Goal: Task Accomplishment & Management: Manage account settings

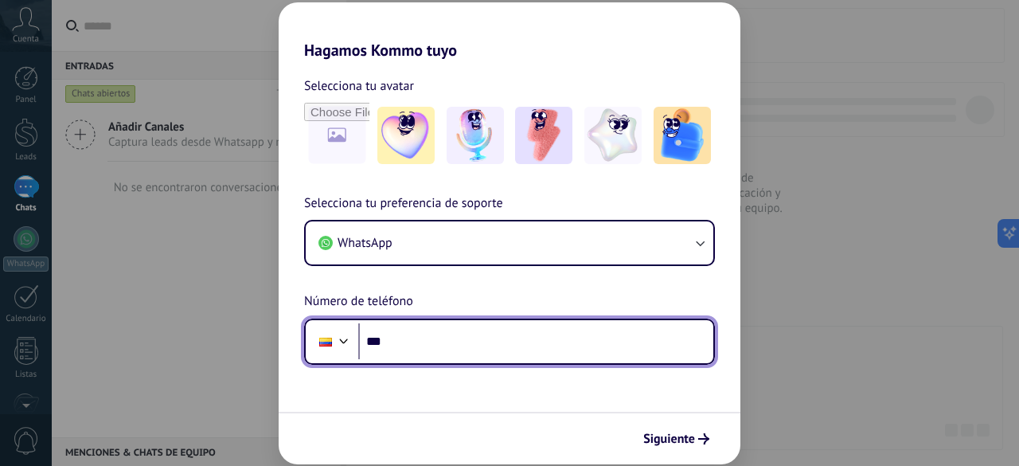
click at [440, 343] on input "***" at bounding box center [535, 341] width 355 height 37
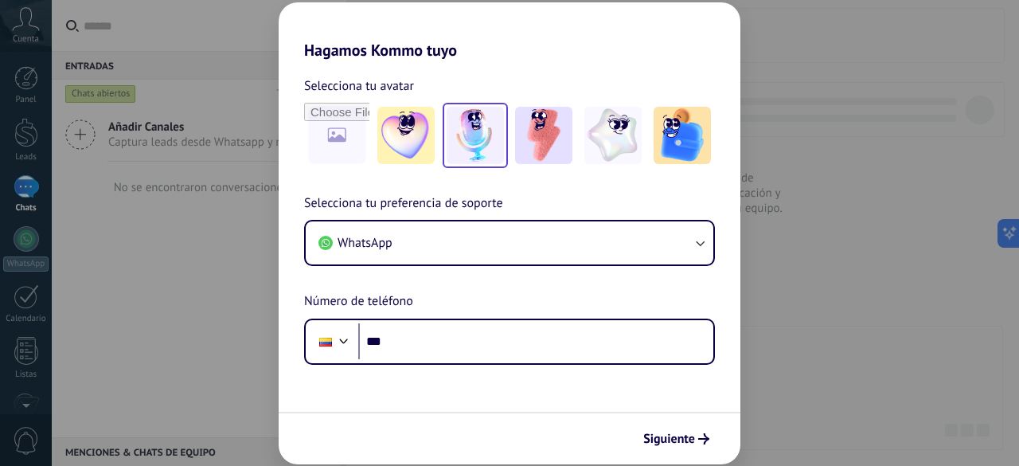
click at [487, 135] on img at bounding box center [475, 135] width 57 height 57
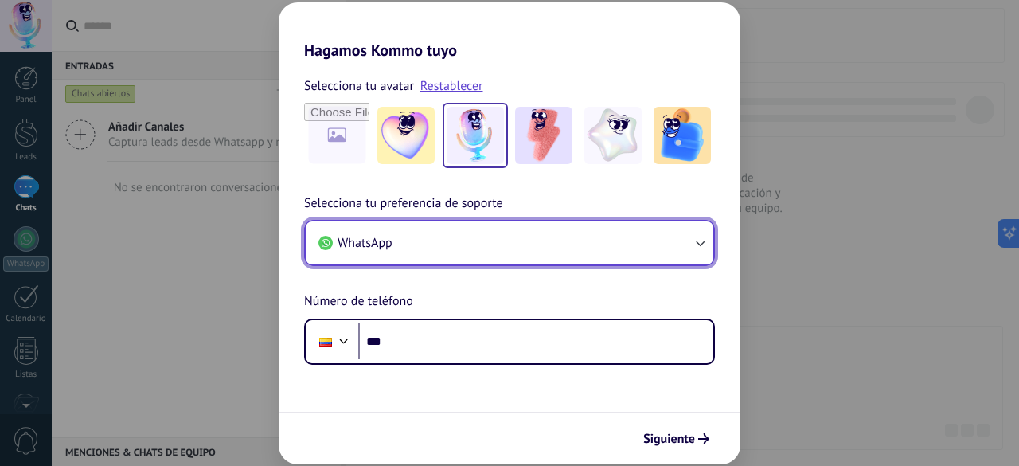
click at [493, 247] on button "WhatsApp" at bounding box center [510, 242] width 408 height 43
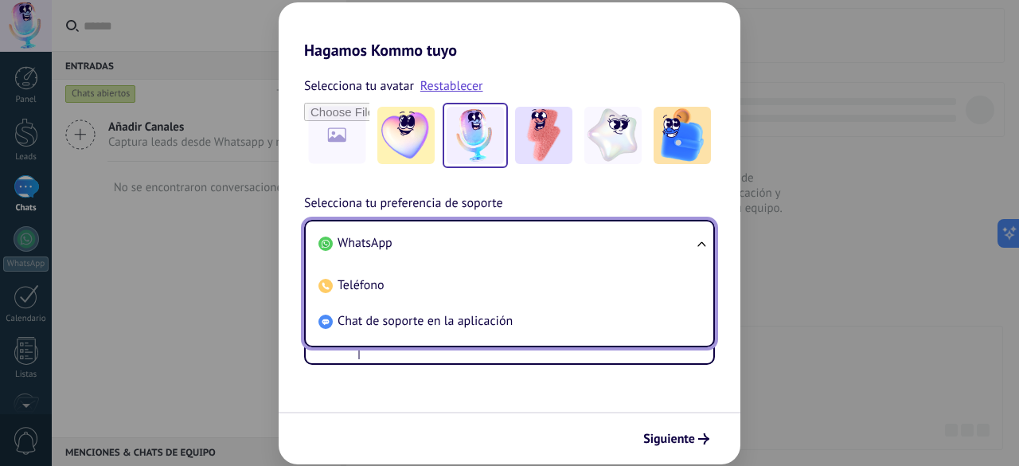
click at [475, 246] on li "WhatsApp" at bounding box center [506, 243] width 389 height 36
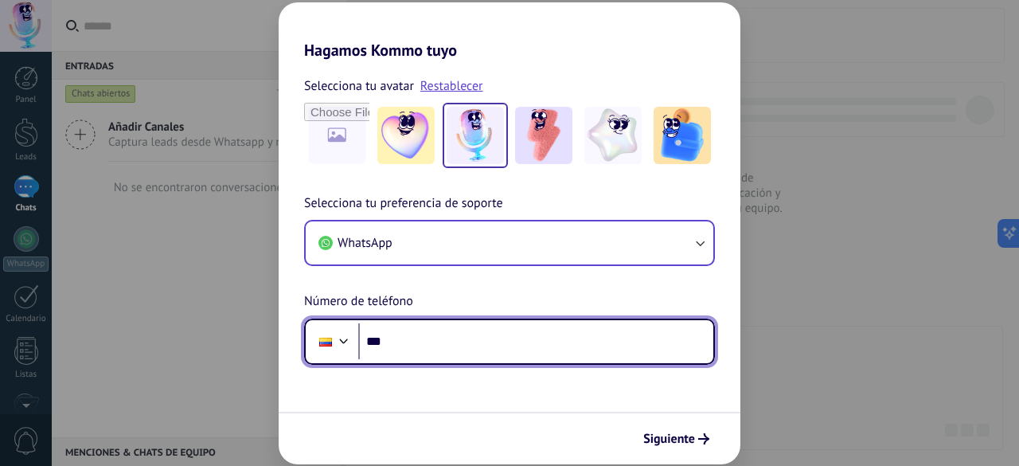
click at [481, 334] on input "***" at bounding box center [535, 341] width 355 height 37
type input "**********"
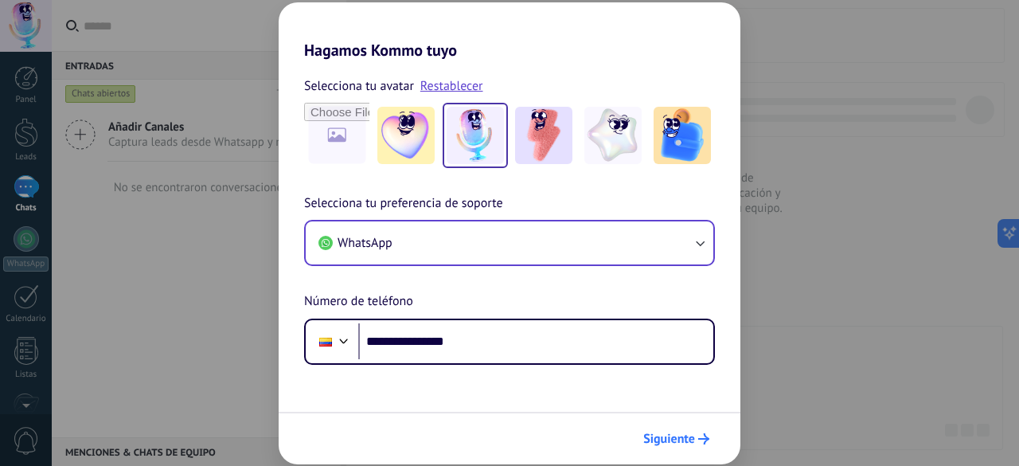
click at [686, 439] on span "Siguiente" at bounding box center [669, 438] width 52 height 11
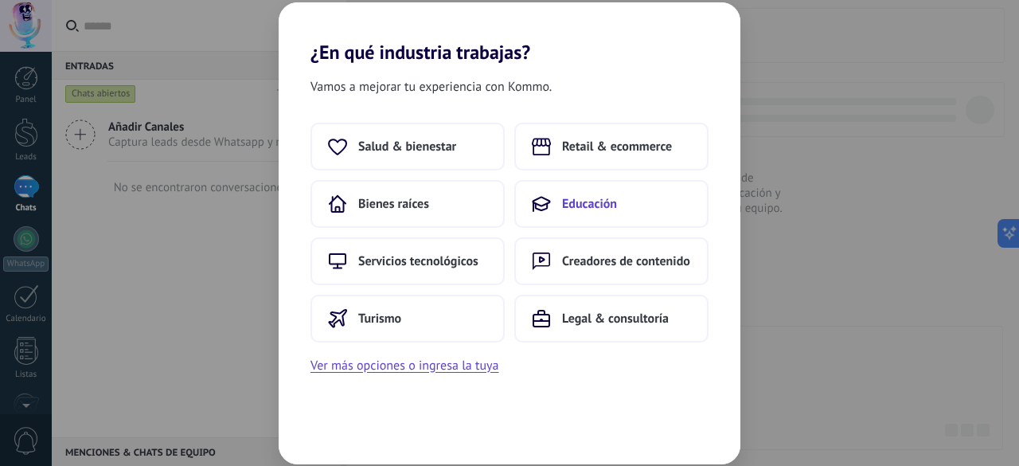
click at [583, 198] on span "Educación" at bounding box center [589, 204] width 55 height 16
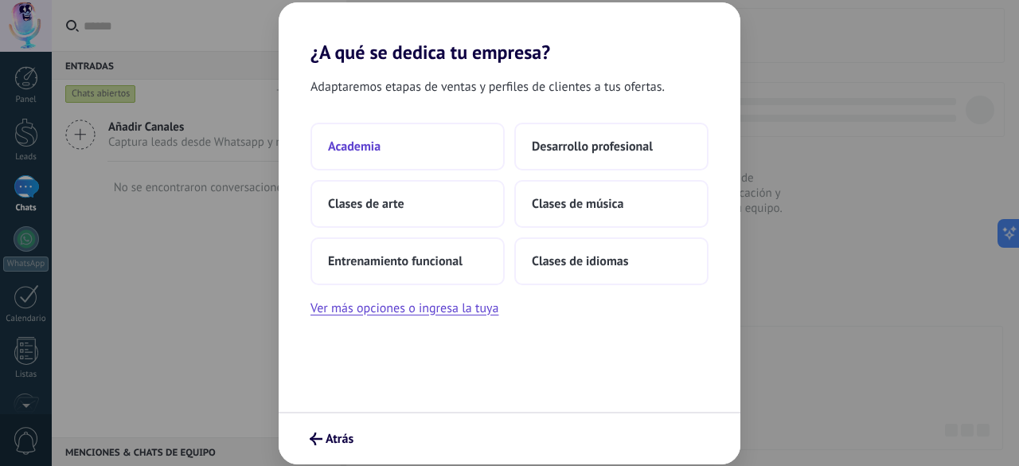
click at [397, 149] on button "Academia" at bounding box center [408, 147] width 194 height 48
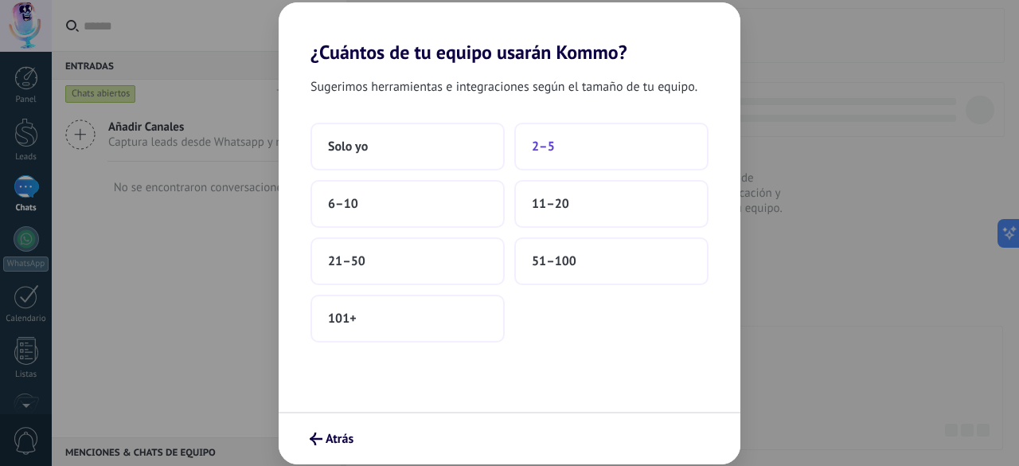
click at [535, 147] on span "2–5" at bounding box center [543, 147] width 23 height 16
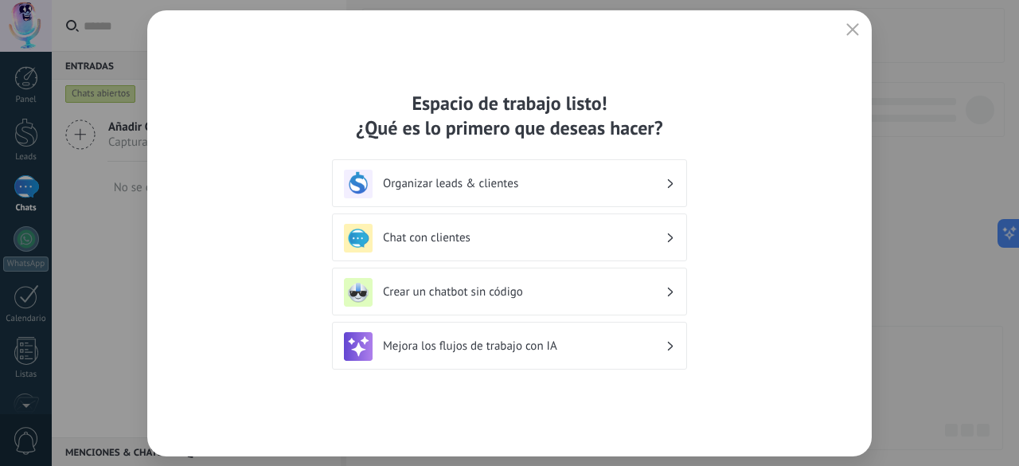
click at [847, 34] on icon "button" at bounding box center [853, 29] width 13 height 13
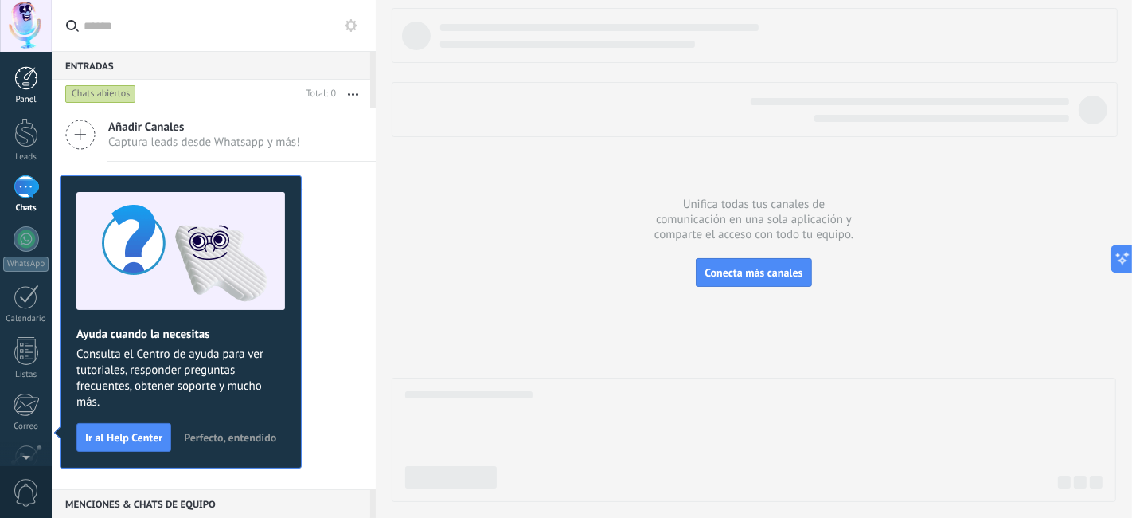
click at [27, 86] on div at bounding box center [26, 78] width 24 height 24
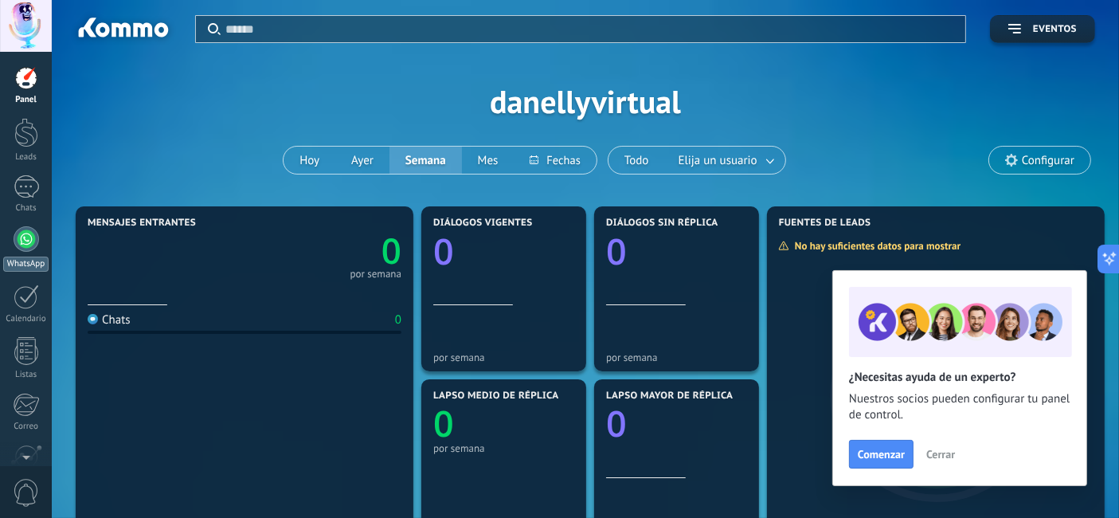
click at [10, 248] on link "WhatsApp" at bounding box center [26, 248] width 52 height 45
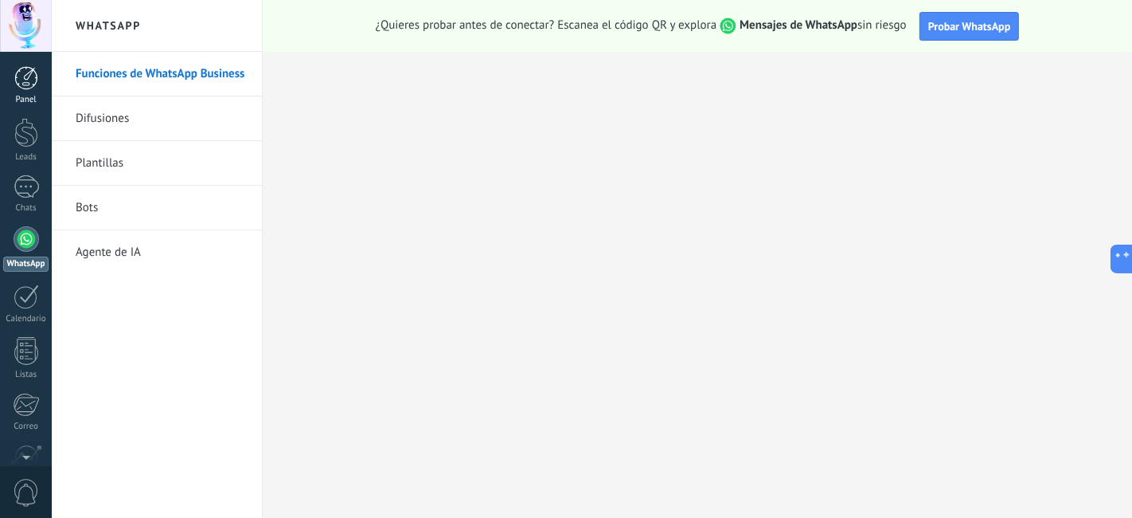
click at [18, 70] on div at bounding box center [26, 78] width 24 height 24
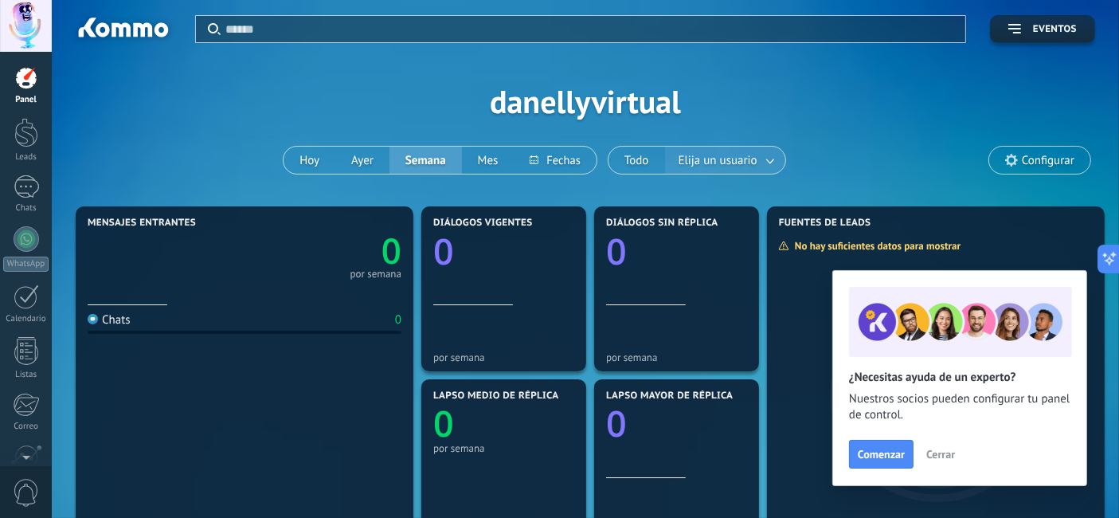
click at [733, 150] on span "Elija un usuario" at bounding box center [717, 161] width 85 height 22
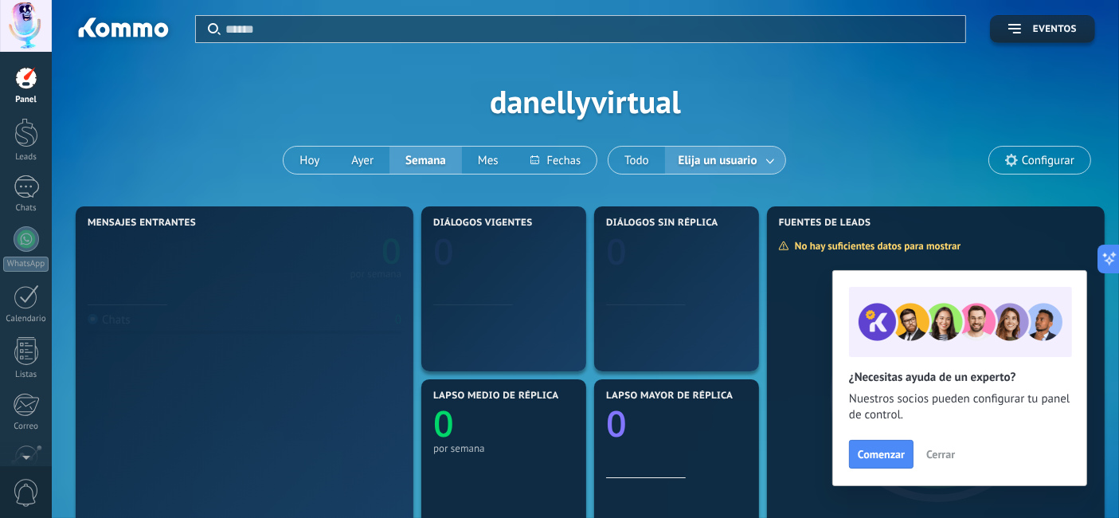
click at [733, 151] on span "Elija un usuario" at bounding box center [717, 161] width 85 height 22
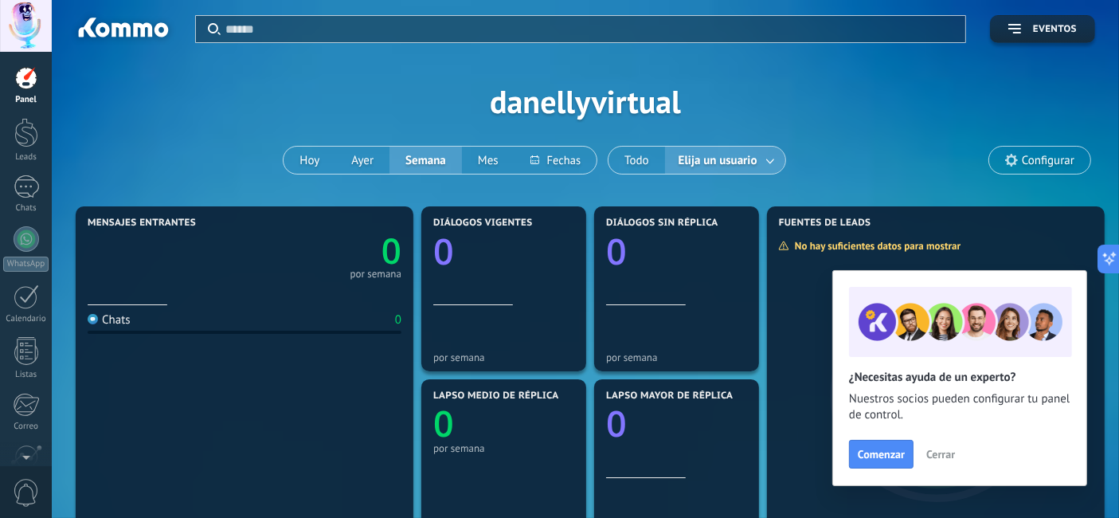
click at [733, 151] on span "Elija un usuario" at bounding box center [717, 161] width 85 height 22
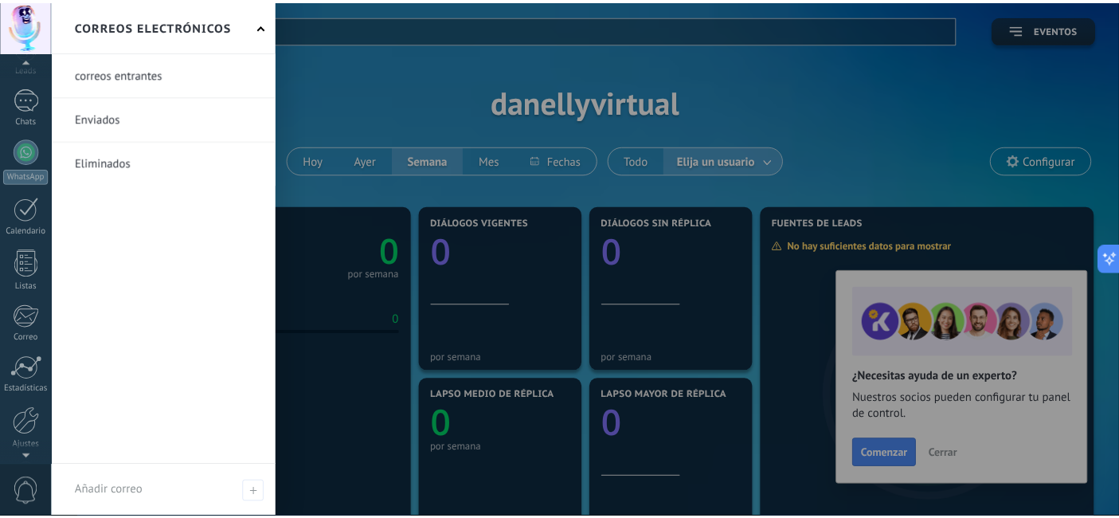
scroll to position [143, 0]
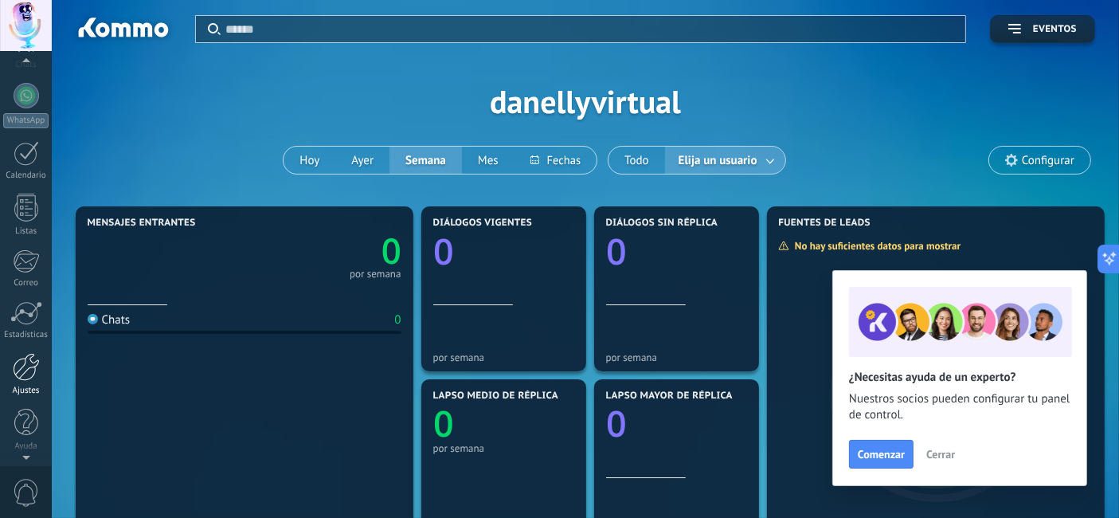
click at [18, 381] on link "Ajustes" at bounding box center [26, 374] width 52 height 43
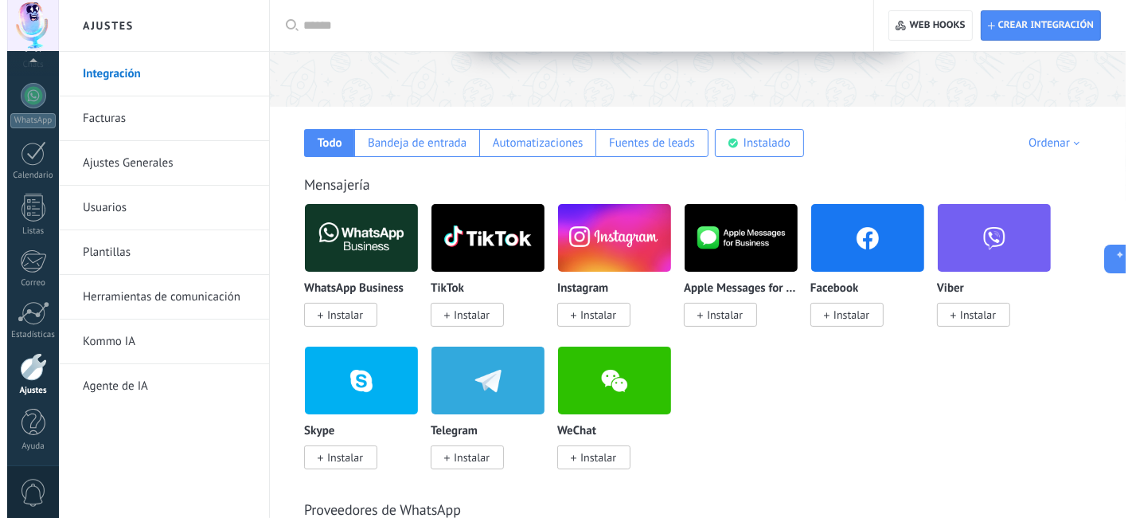
scroll to position [177, 0]
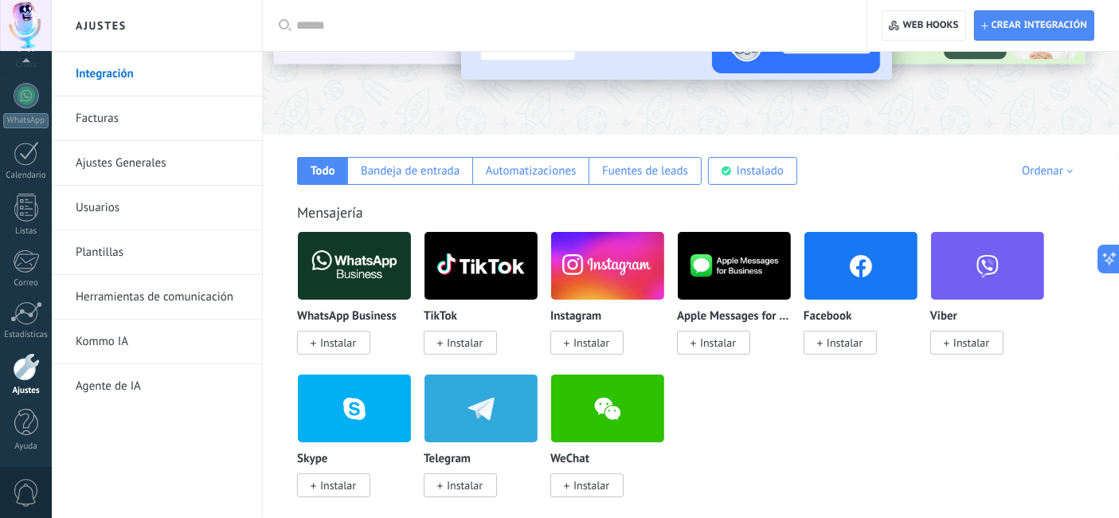
click at [594, 254] on img at bounding box center [607, 265] width 113 height 77
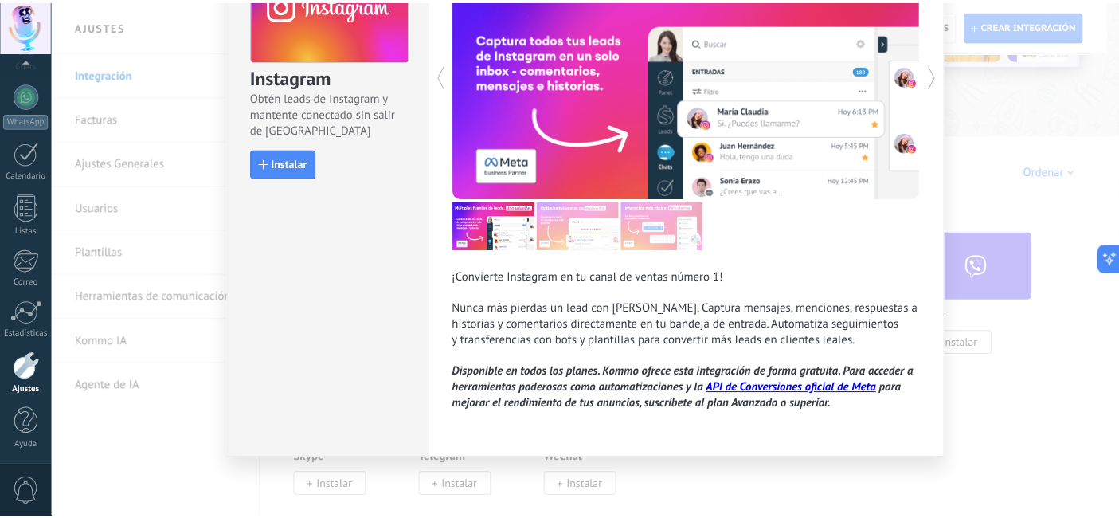
scroll to position [0, 0]
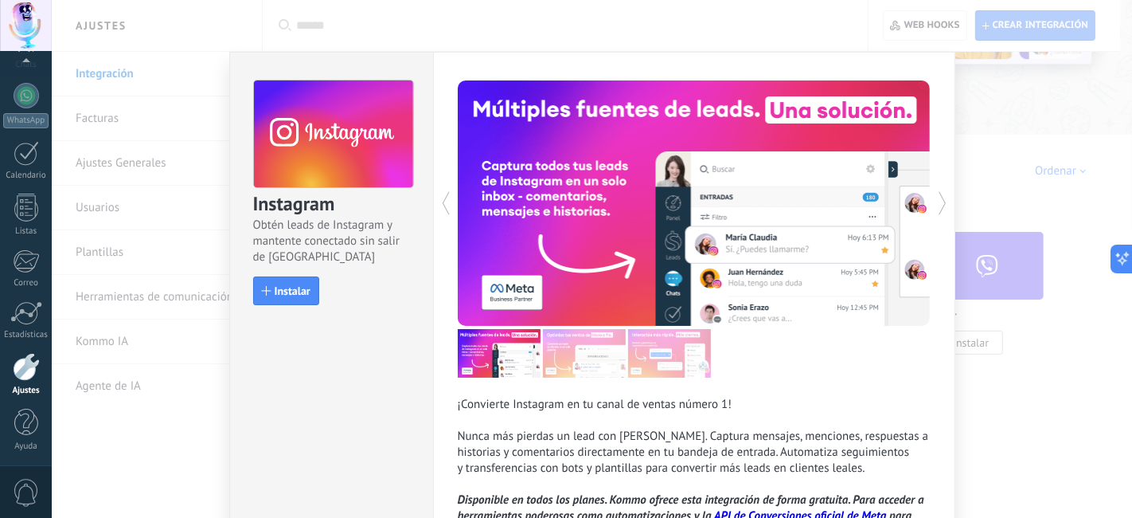
click at [216, 34] on div "Instagram Obtén leads de Instagram y mantente conectado sin salir de Kommo Inst…" at bounding box center [592, 259] width 1081 height 518
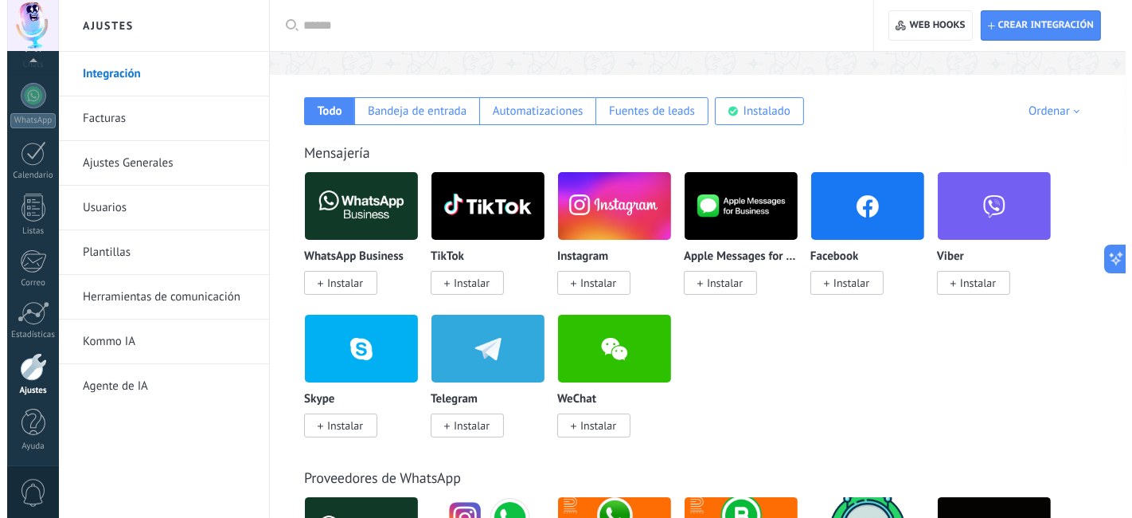
scroll to position [265, 0]
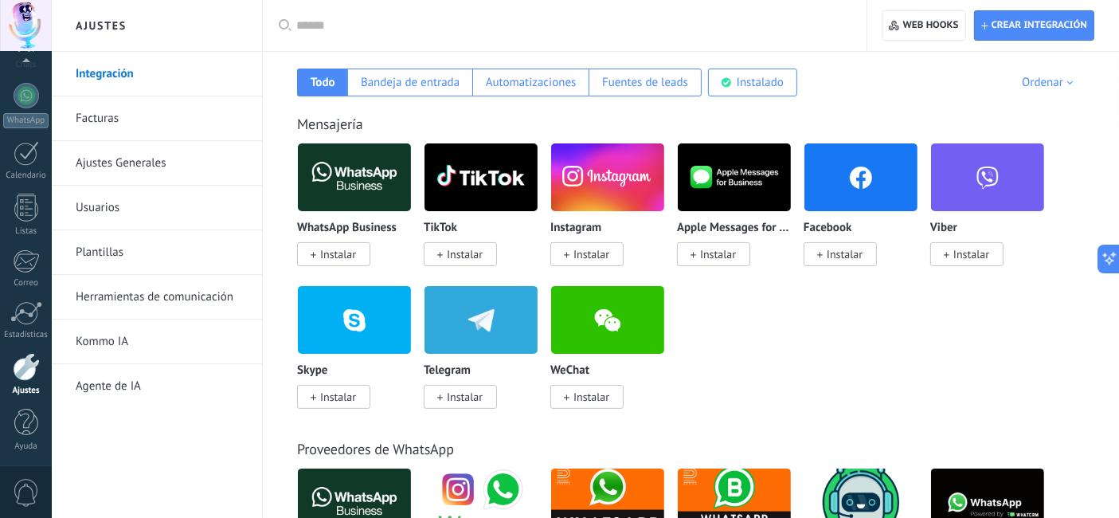
click at [368, 165] on img at bounding box center [354, 177] width 113 height 77
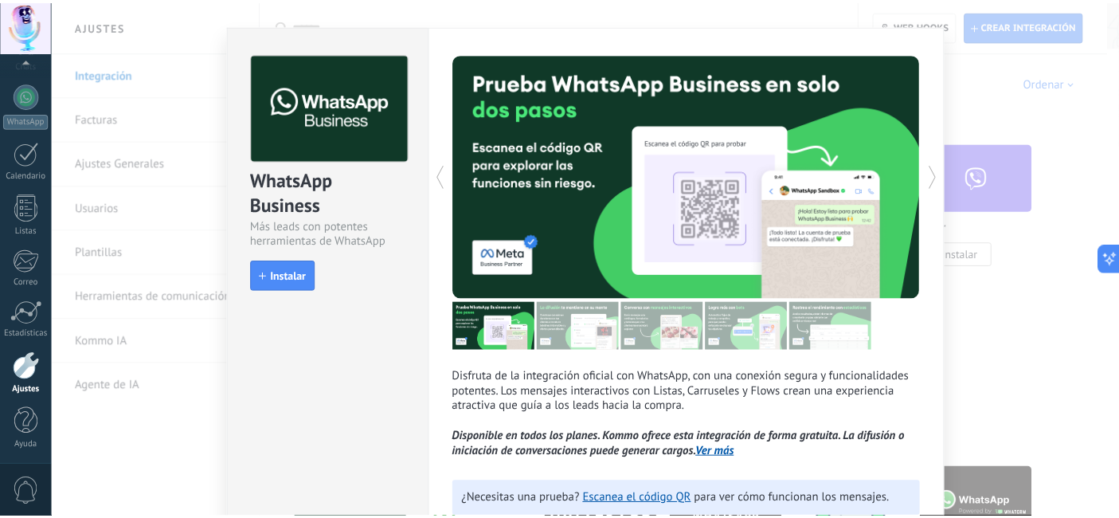
scroll to position [0, 0]
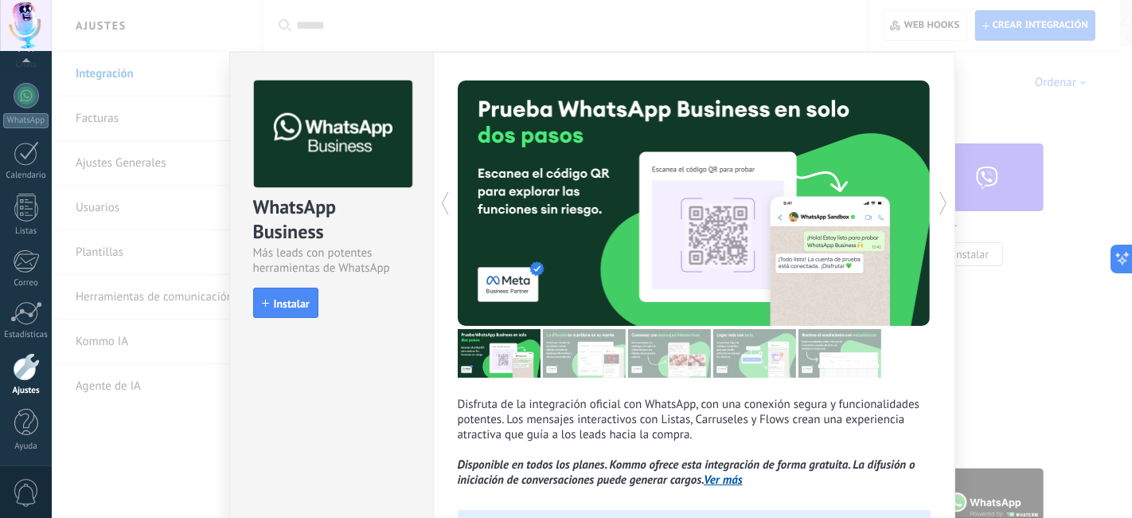
click at [384, 36] on div "WhatsApp Business Más leads con potentes herramientas de WhatsApp install Insta…" at bounding box center [592, 259] width 1081 height 518
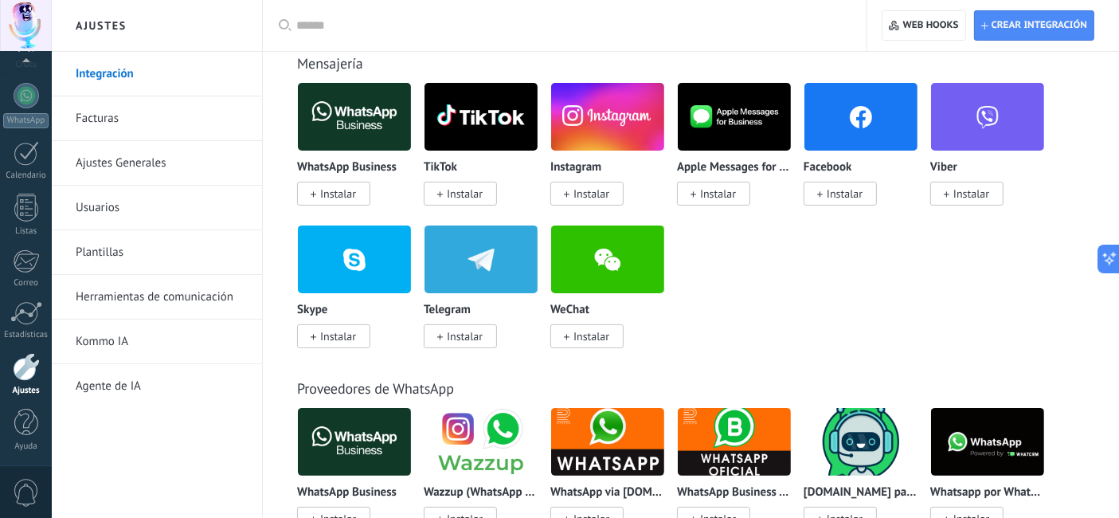
scroll to position [354, 0]
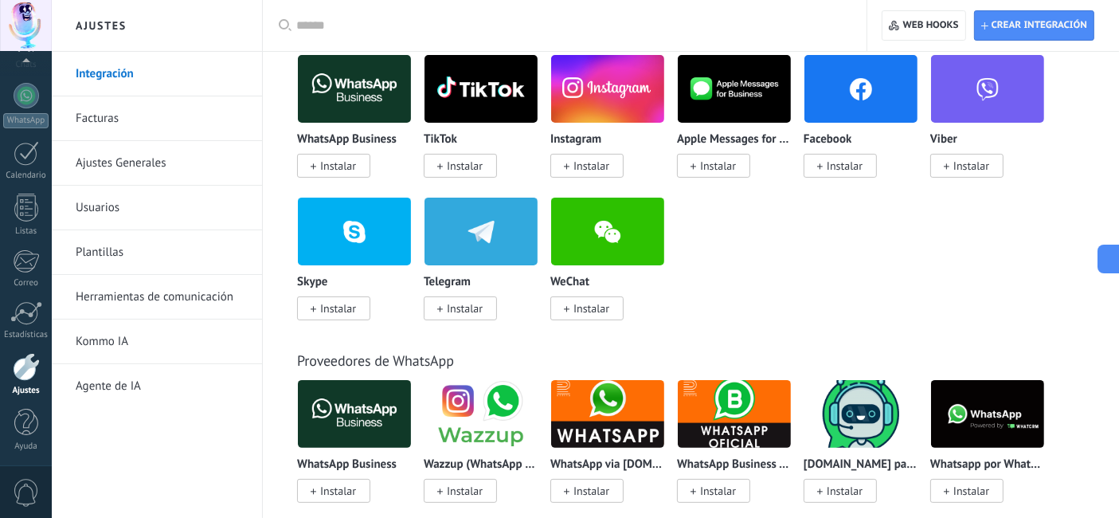
click at [493, 99] on img at bounding box center [480, 88] width 113 height 77
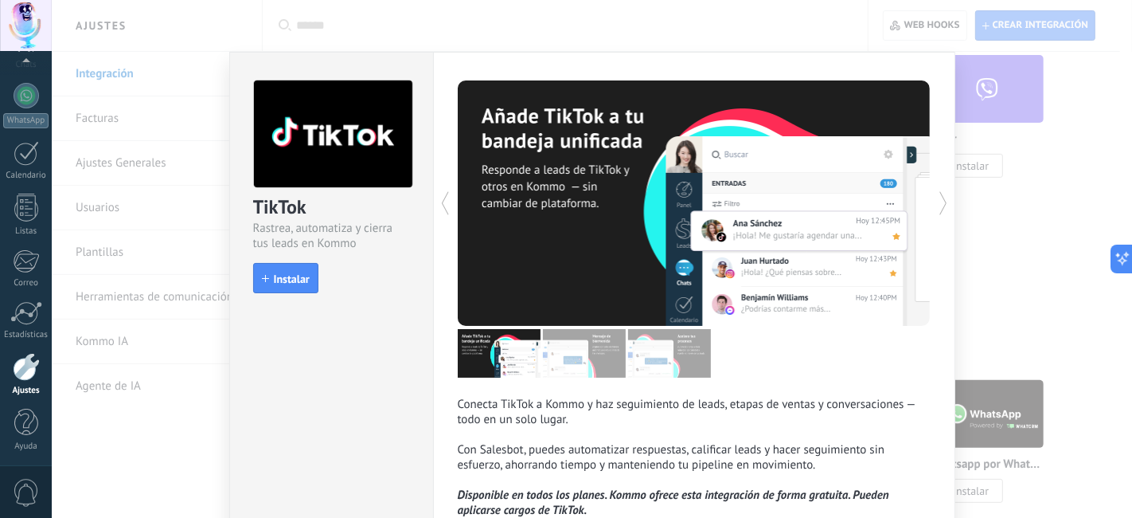
click at [971, 53] on div "TikTok Rastrea, automatiza y cierra tus leads en Kommo install Instalar Conecta…" at bounding box center [592, 259] width 1081 height 518
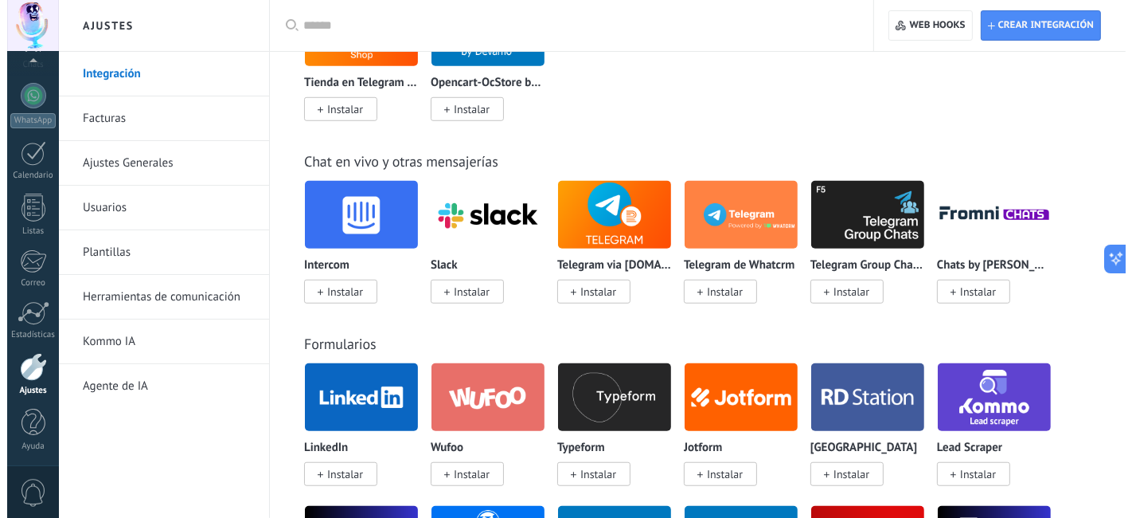
scroll to position [973, 0]
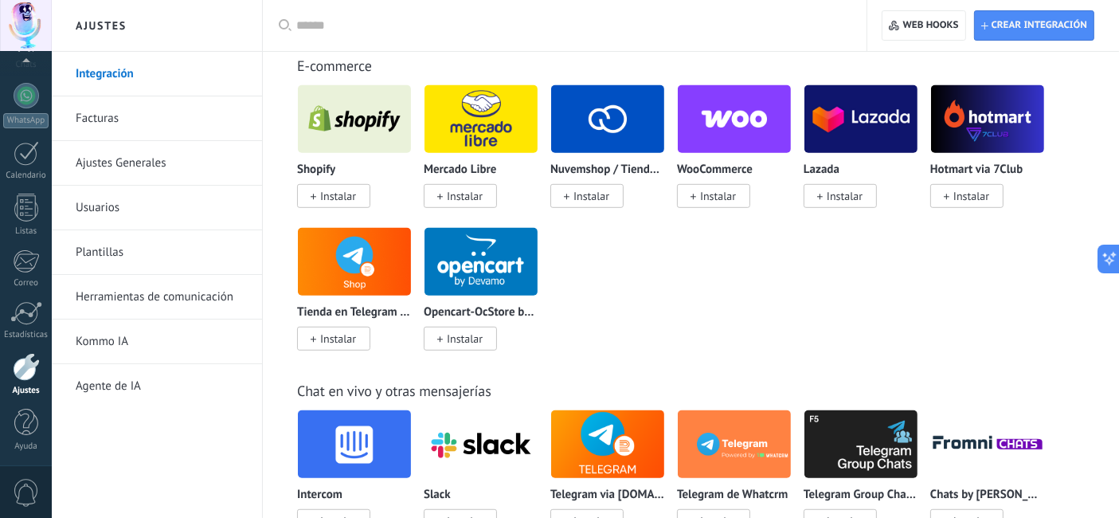
click at [352, 145] on img at bounding box center [354, 118] width 113 height 77
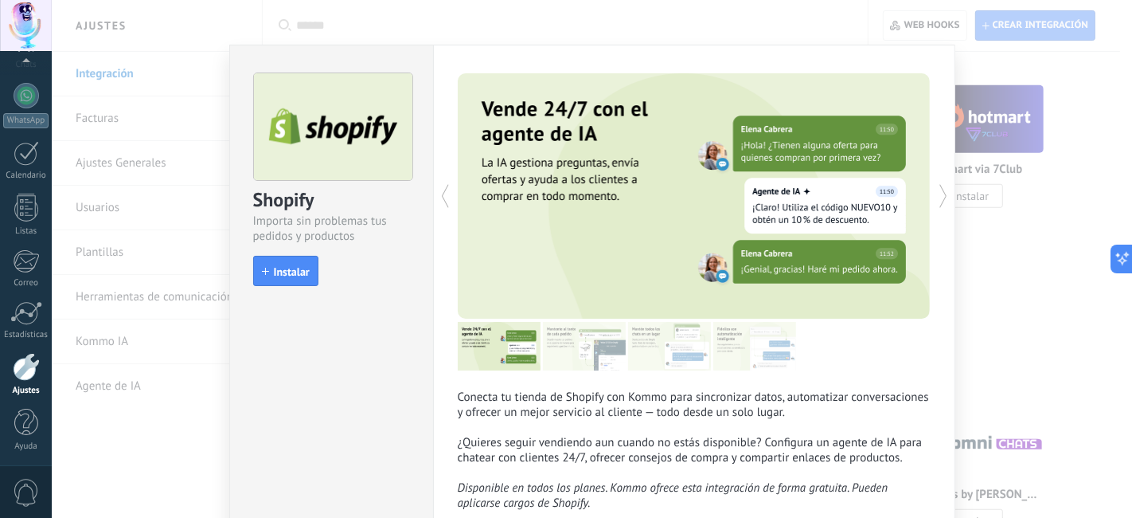
scroll to position [0, 0]
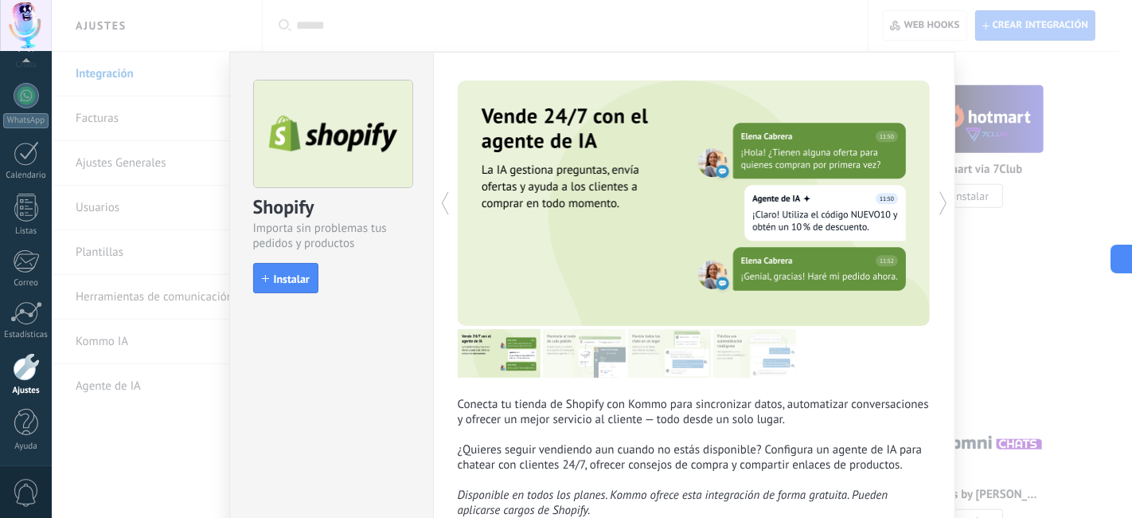
click at [932, 201] on div "Conecta tu tienda de Shopify con Kommo para sincronizar datos, automatizar conv…" at bounding box center [694, 308] width 522 height 512
click at [941, 203] on icon at bounding box center [944, 203] width 16 height 32
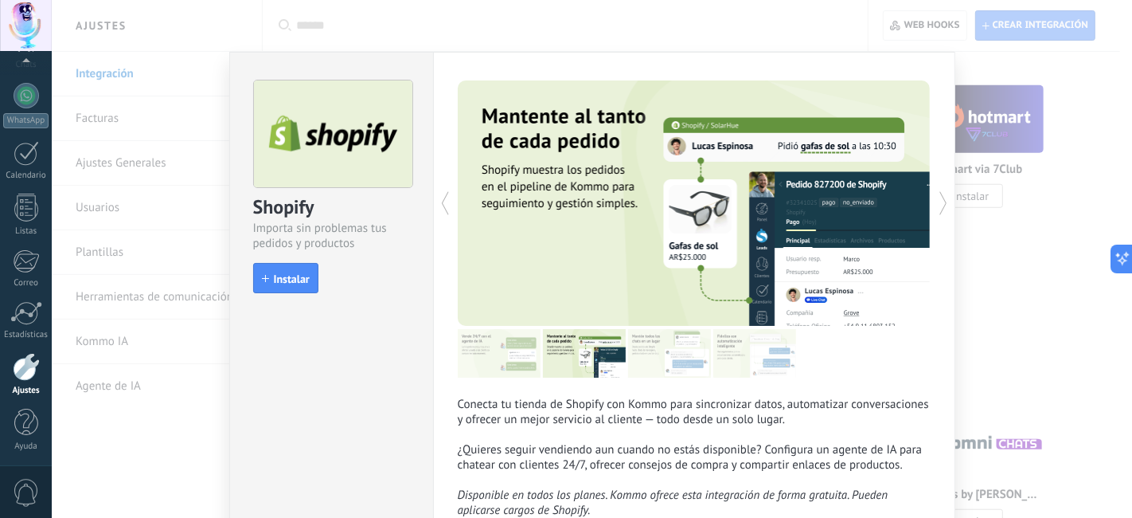
click at [941, 203] on icon at bounding box center [944, 203] width 16 height 32
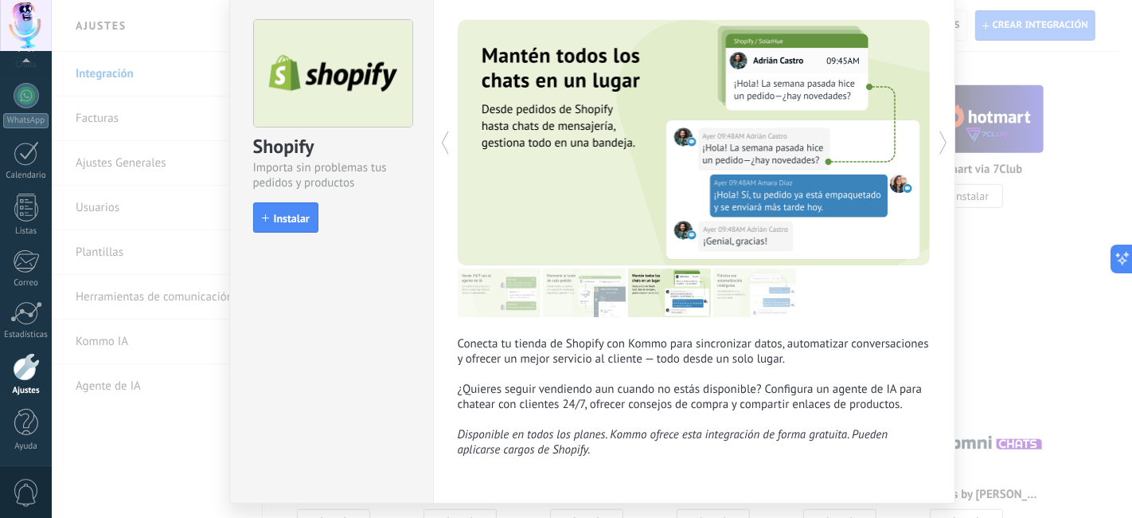
scroll to position [111, 0]
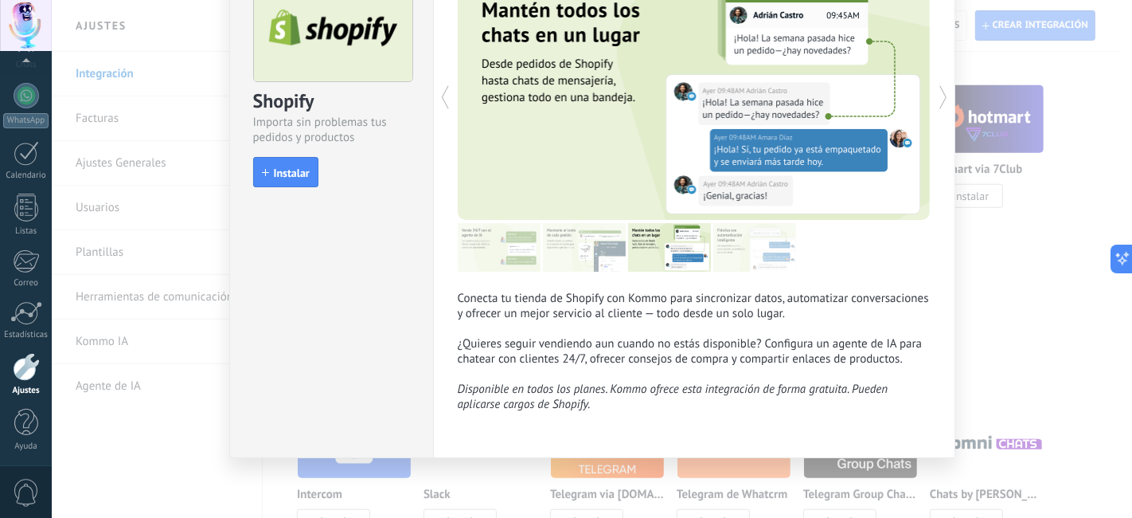
click at [995, 321] on div "Shopify Importa sin problemas tus pedidos y productos install Instalar Conecta …" at bounding box center [592, 259] width 1081 height 518
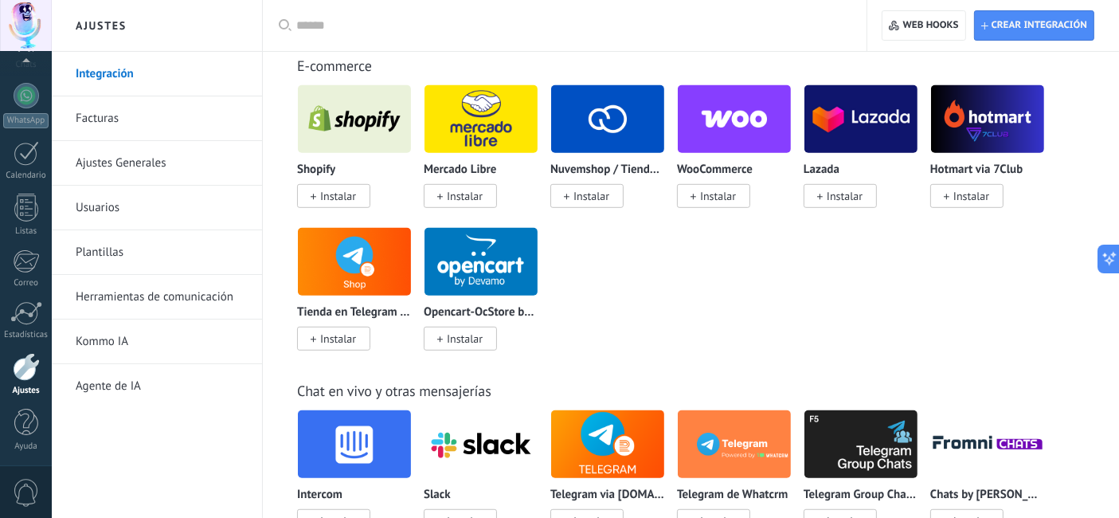
click at [1015, 129] on img at bounding box center [987, 118] width 113 height 77
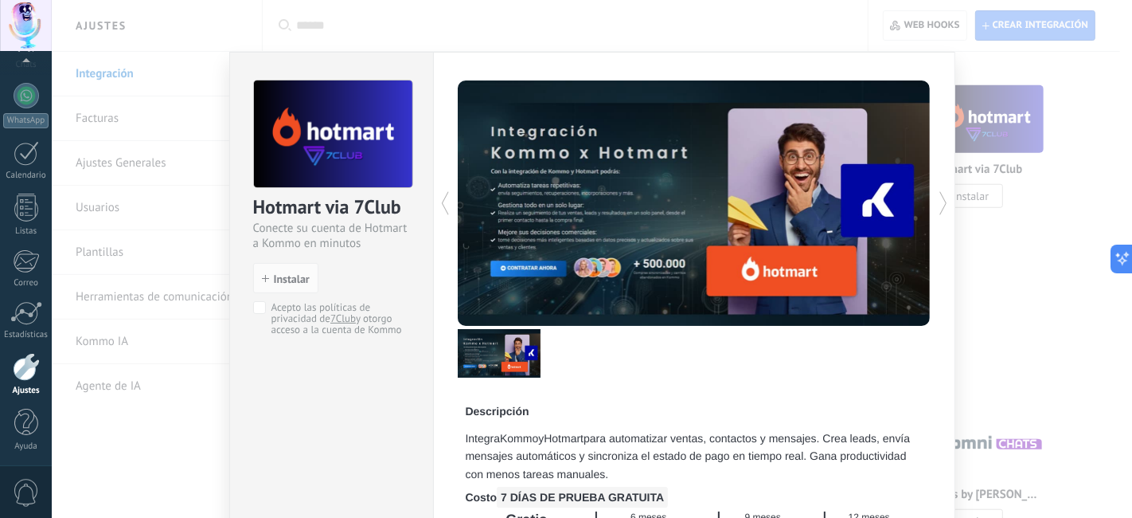
click at [940, 196] on icon at bounding box center [944, 203] width 16 height 32
click at [946, 213] on icon at bounding box center [944, 203] width 16 height 32
click at [996, 275] on div "Hotmart via 7Club Conecte su cuenta de Hotmart a Kommo en minutos install Insta…" at bounding box center [592, 259] width 1081 height 518
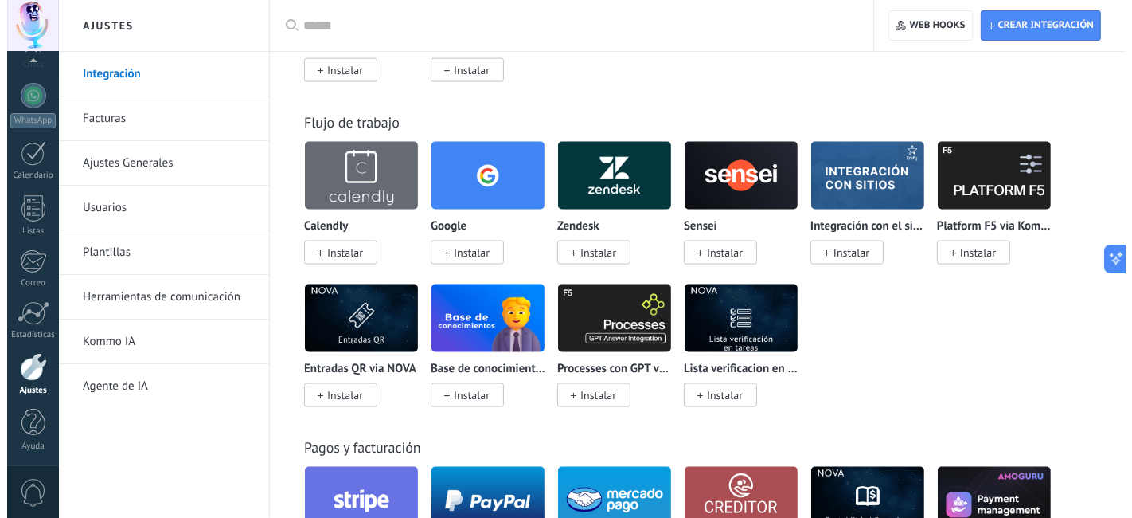
scroll to position [2566, 0]
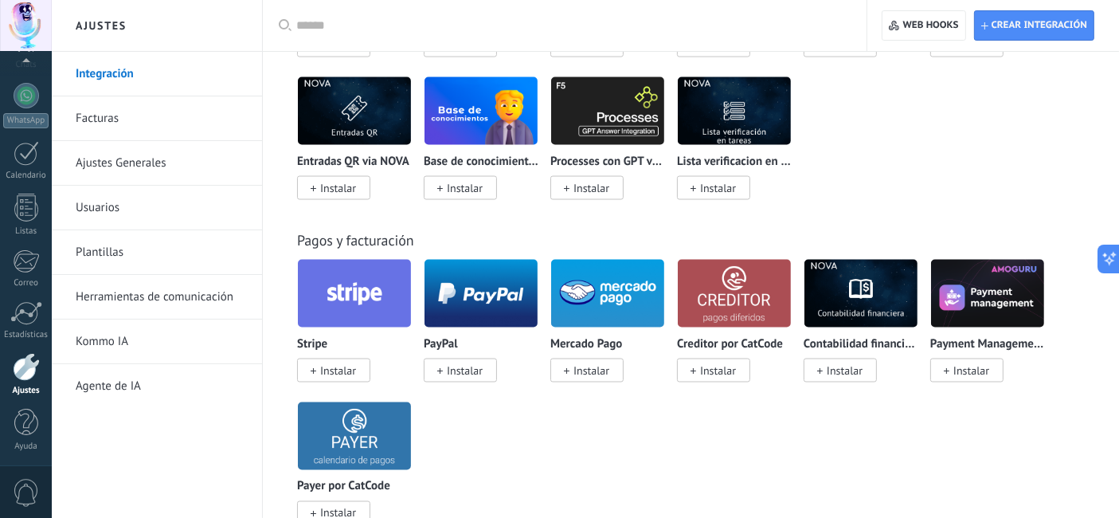
click at [483, 303] on img at bounding box center [480, 293] width 113 height 77
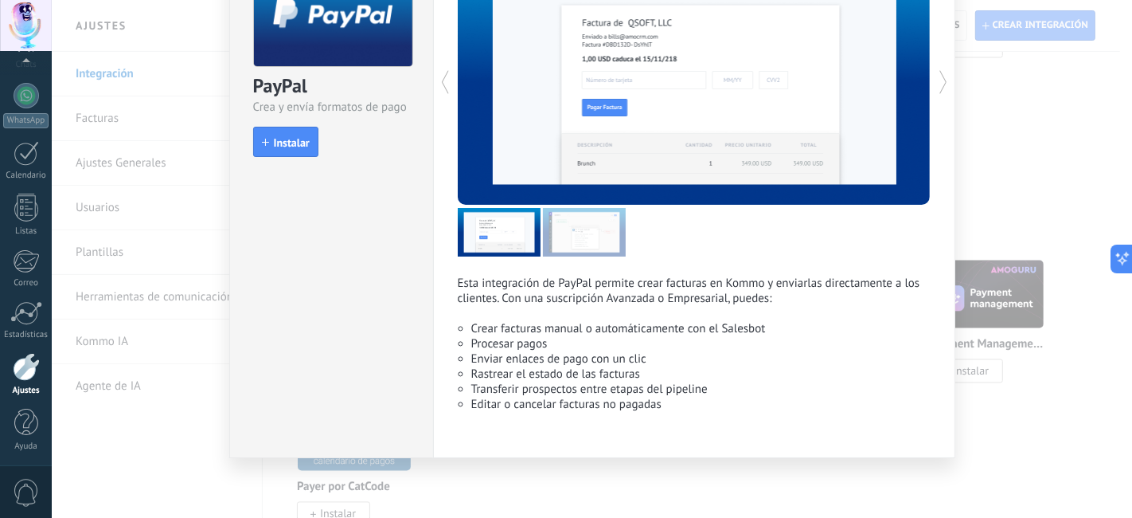
scroll to position [127, 0]
click at [1015, 188] on div "PayPal Crea y envía formatos de pago install Instalar Esta integración de PayPa…" at bounding box center [592, 259] width 1081 height 518
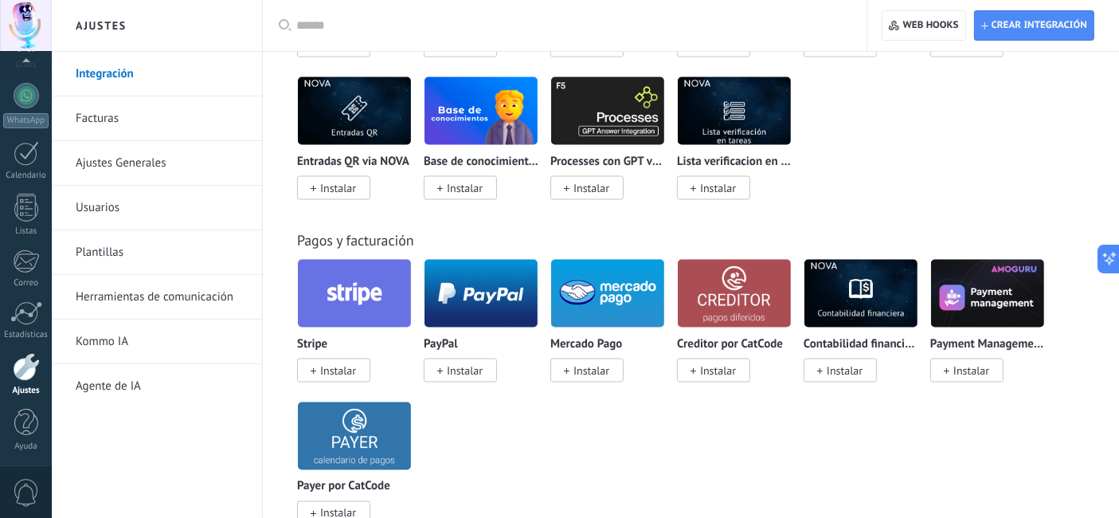
click at [615, 330] on img at bounding box center [607, 293] width 113 height 77
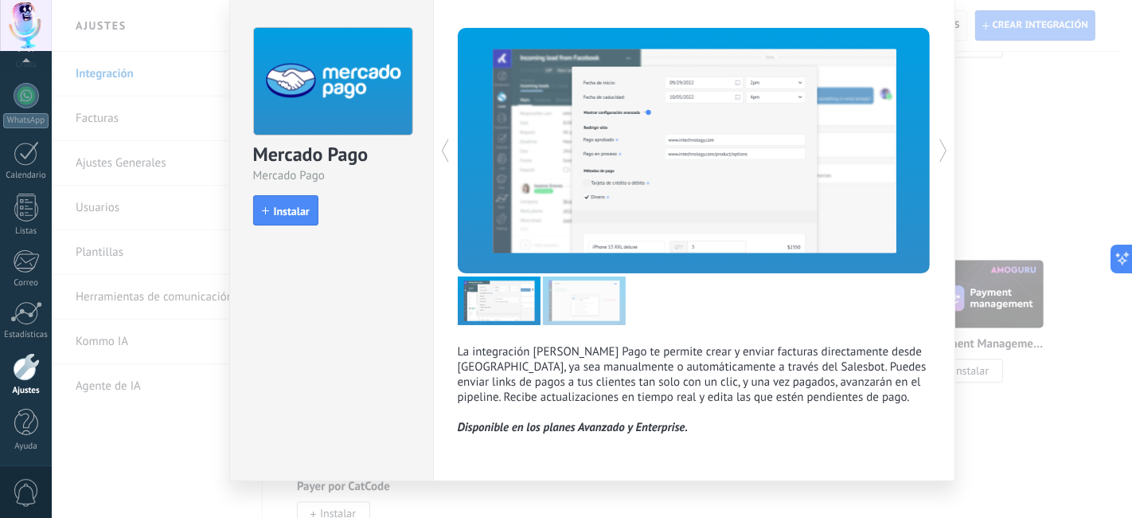
scroll to position [80, 0]
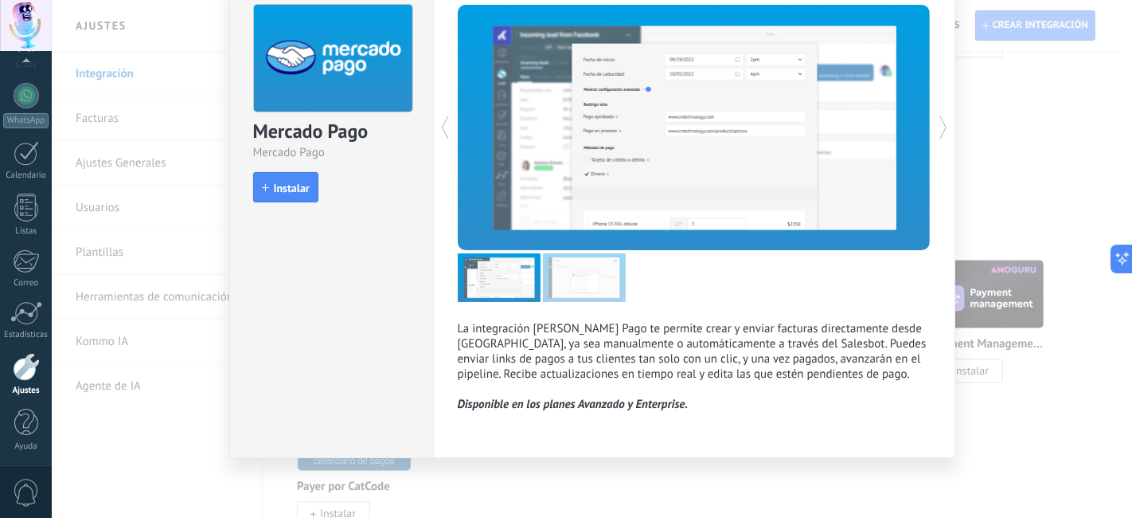
click at [1019, 177] on div "Mercado Pago Mercado Pago install Instalar La integración de Mercado Pago te pe…" at bounding box center [592, 259] width 1081 height 518
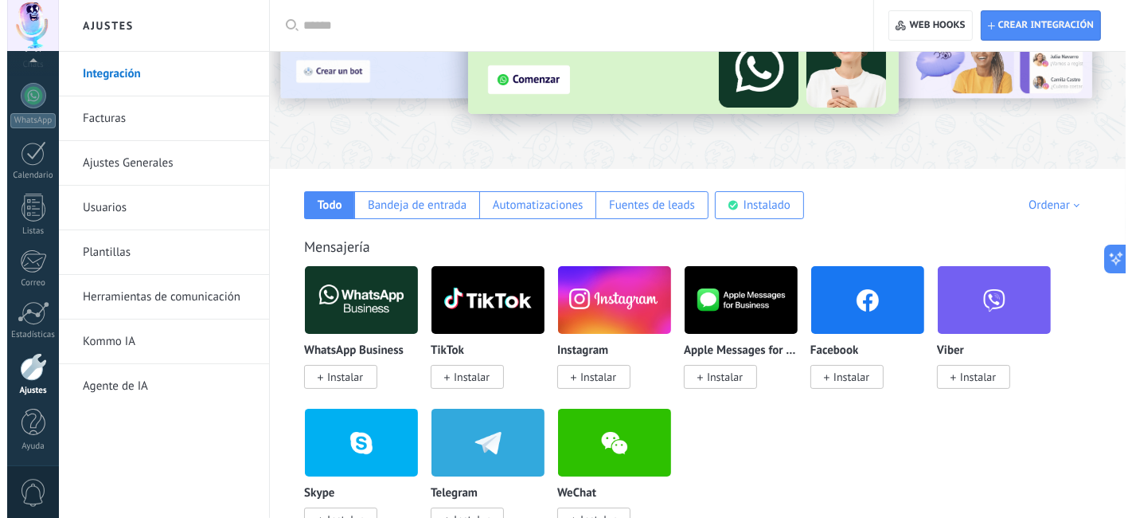
scroll to position [265, 0]
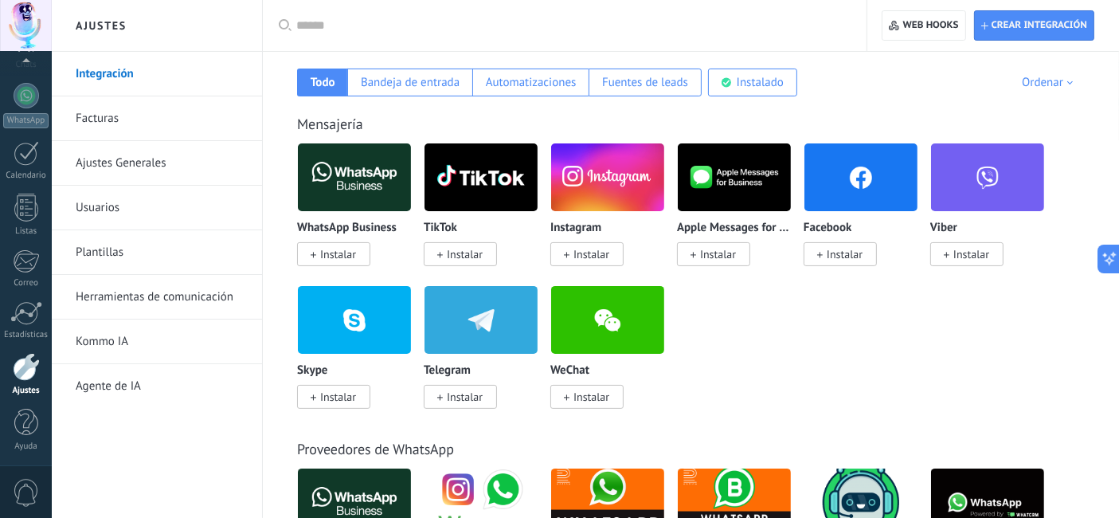
click at [395, 182] on img at bounding box center [354, 177] width 113 height 77
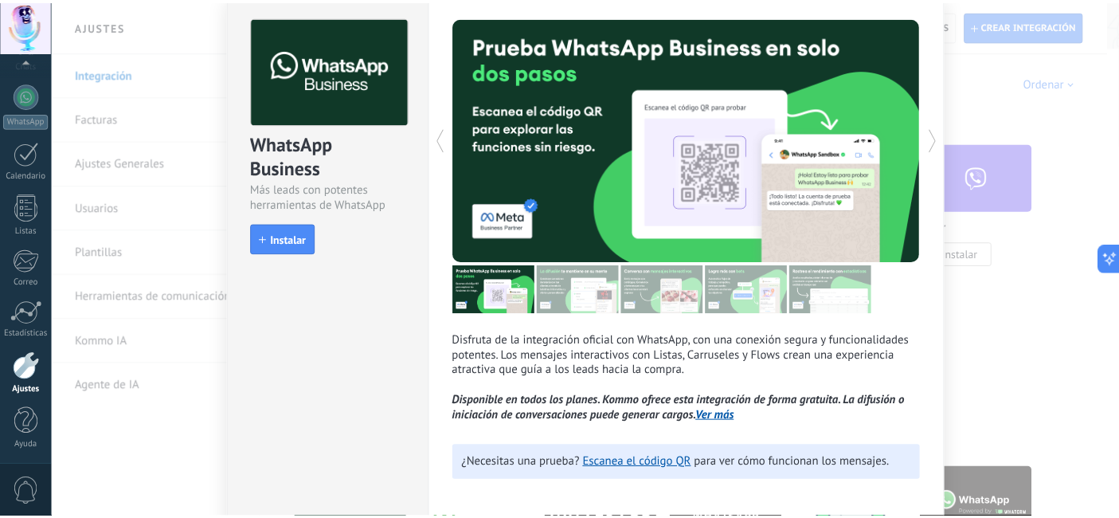
scroll to position [0, 0]
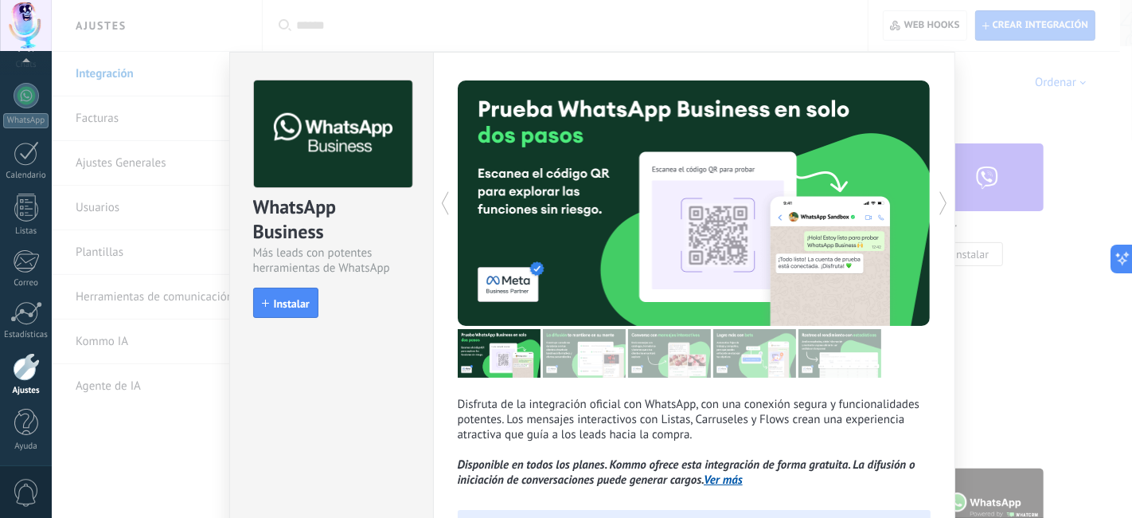
click at [424, 40] on div "WhatsApp Business Más leads con potentes herramientas de WhatsApp install Insta…" at bounding box center [592, 259] width 1081 height 518
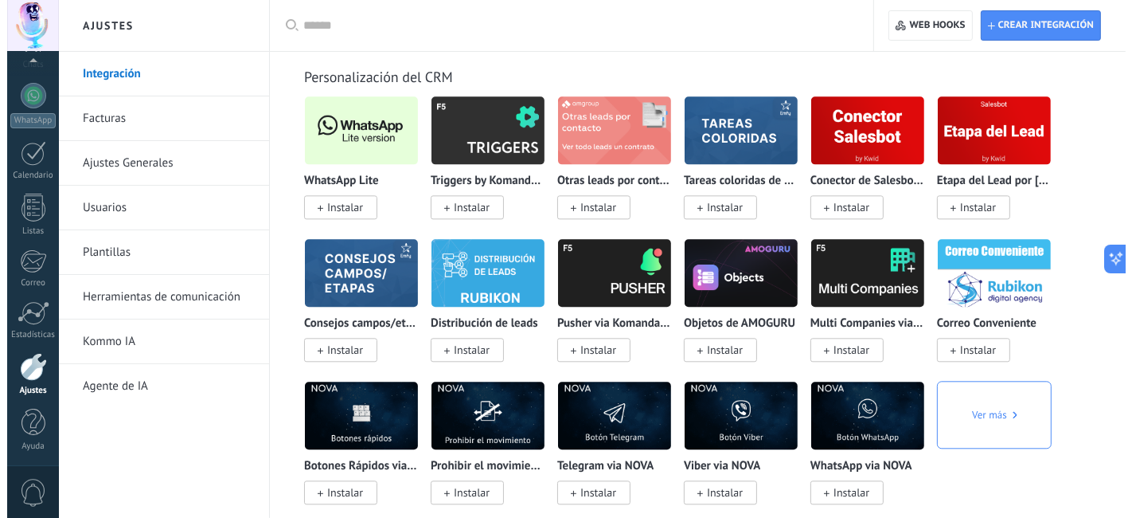
scroll to position [3716, 0]
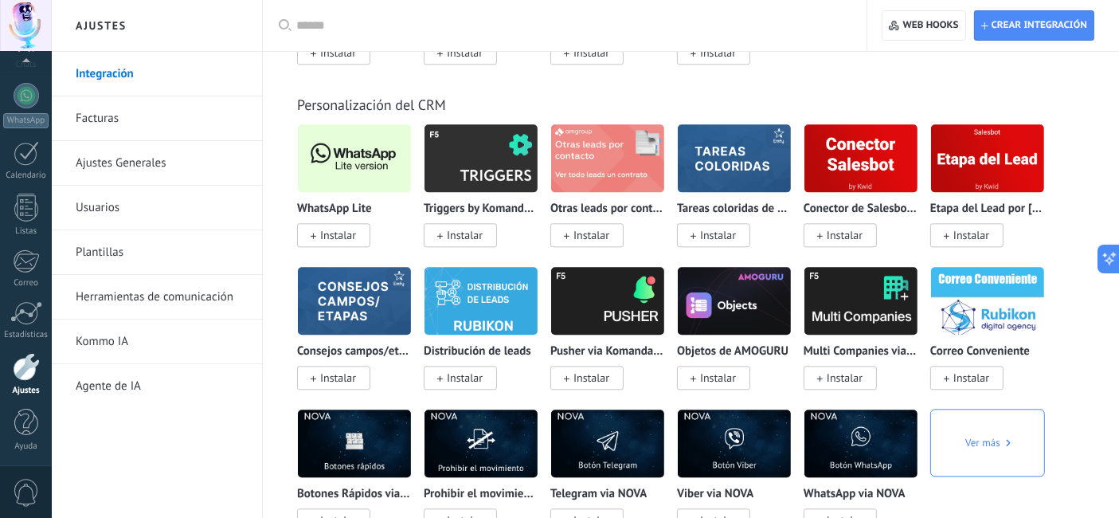
click at [370, 176] on img at bounding box center [354, 157] width 113 height 77
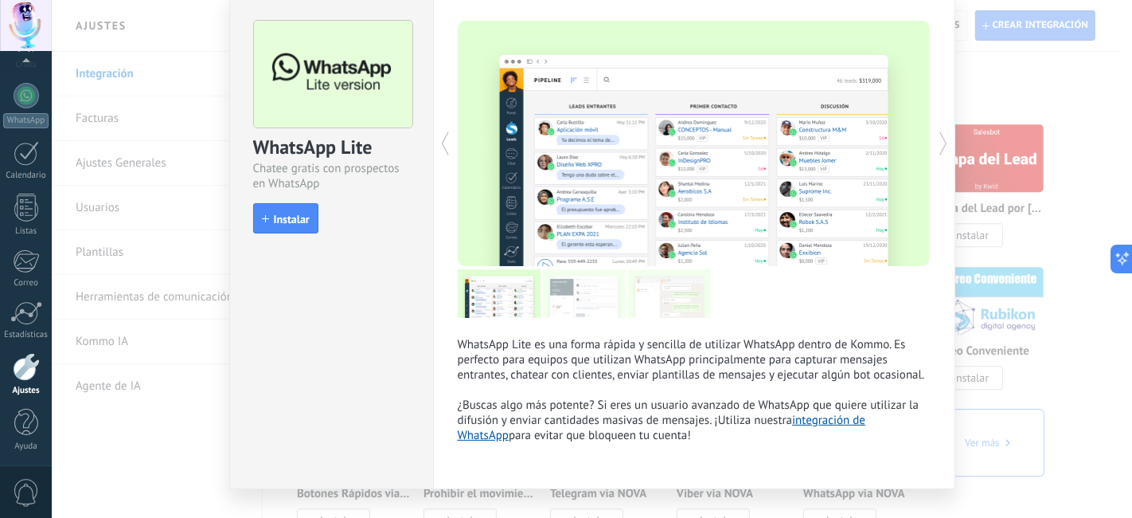
scroll to position [96, 0]
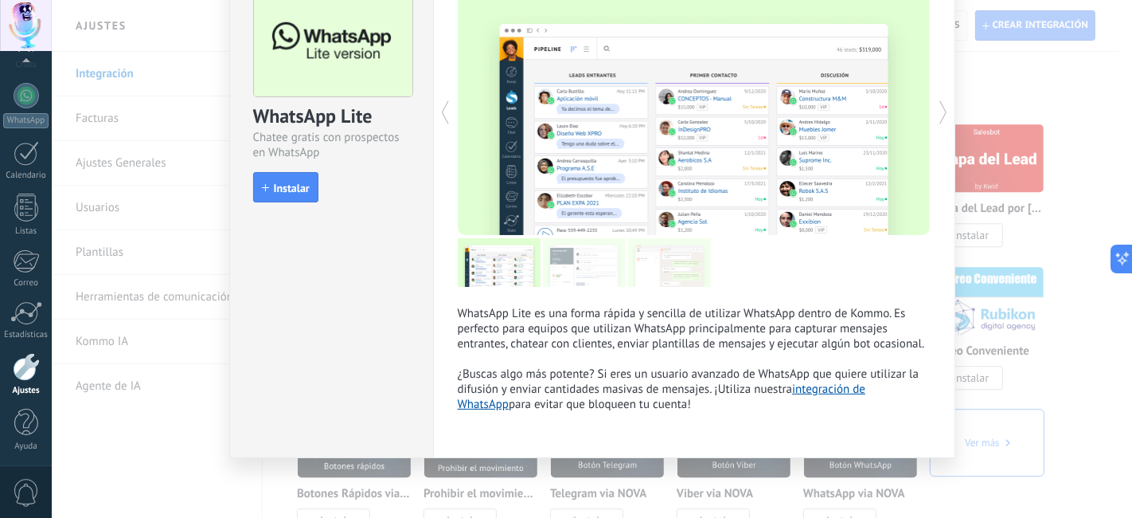
click at [828, 393] on link "integración de WhatsApp" at bounding box center [662, 396] width 409 height 30
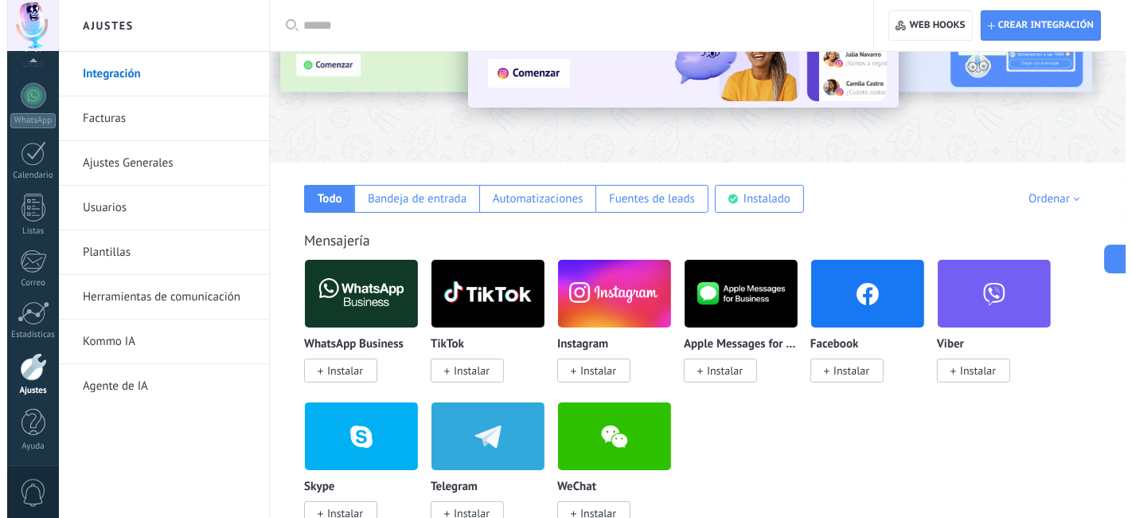
scroll to position [177, 0]
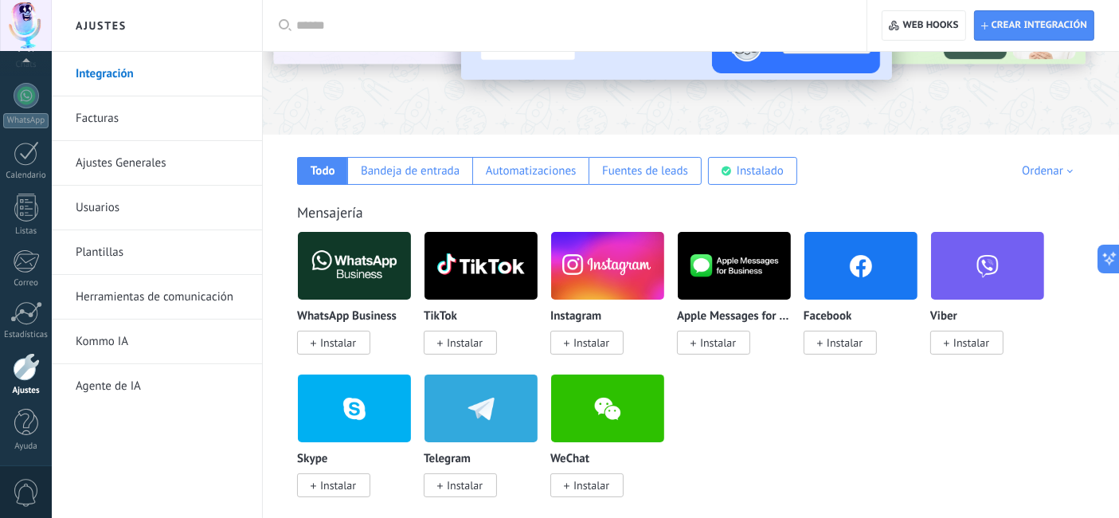
click at [373, 269] on img at bounding box center [354, 265] width 113 height 77
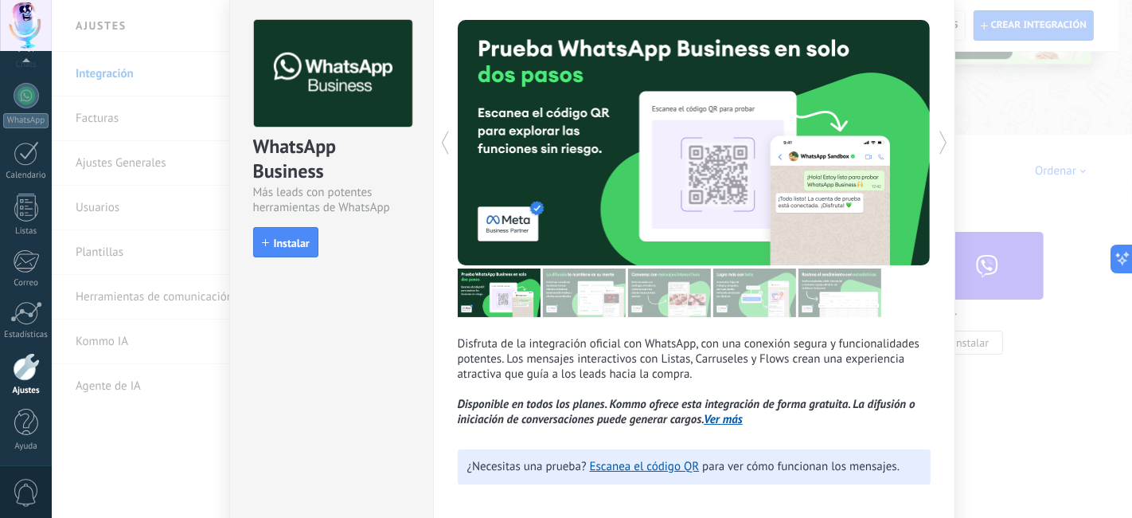
scroll to position [88, 0]
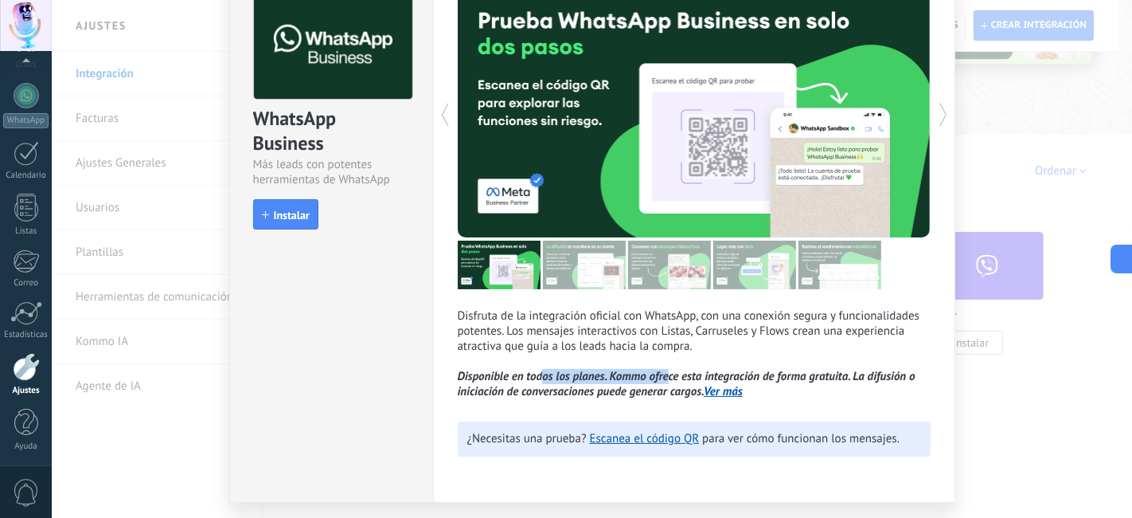
drag, startPoint x: 536, startPoint y: 381, endPoint x: 667, endPoint y: 381, distance: 130.6
click at [667, 381] on icon "Disponible en todos los planes. Kommo ofrece esta integración de forma gratuita…" at bounding box center [687, 384] width 458 height 30
click at [714, 357] on p "Disfruta de la integración oficial con WhatsApp, con una conexión segura y func…" at bounding box center [694, 353] width 473 height 91
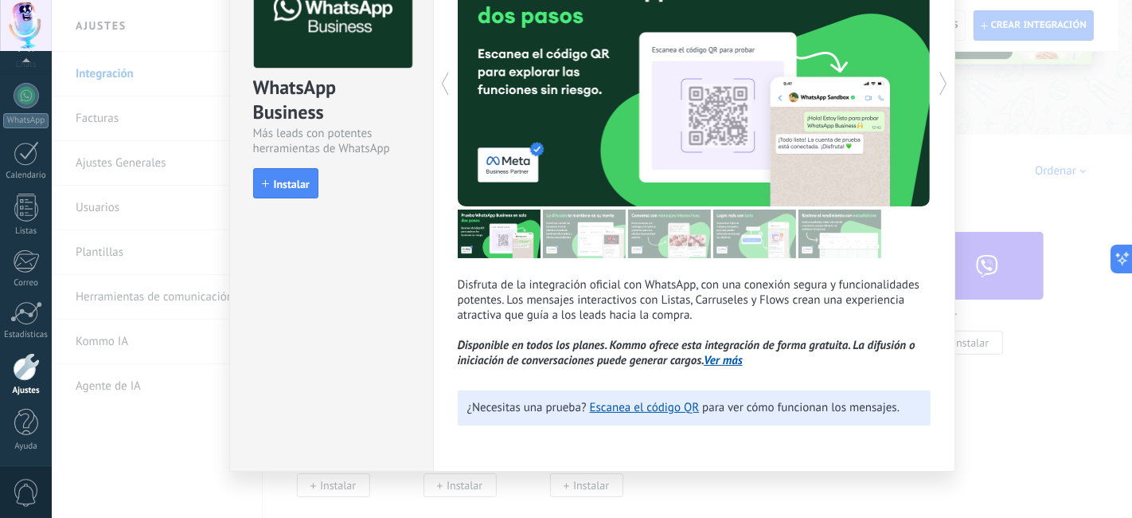
scroll to position [136, 0]
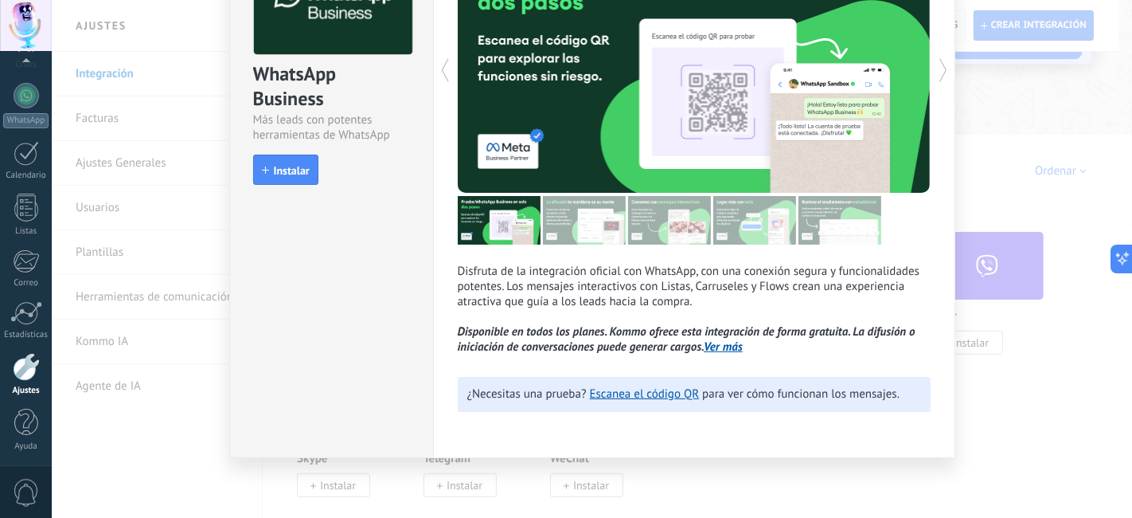
click at [710, 350] on link "Ver más" at bounding box center [723, 346] width 39 height 15
